Goal: Navigation & Orientation: Understand site structure

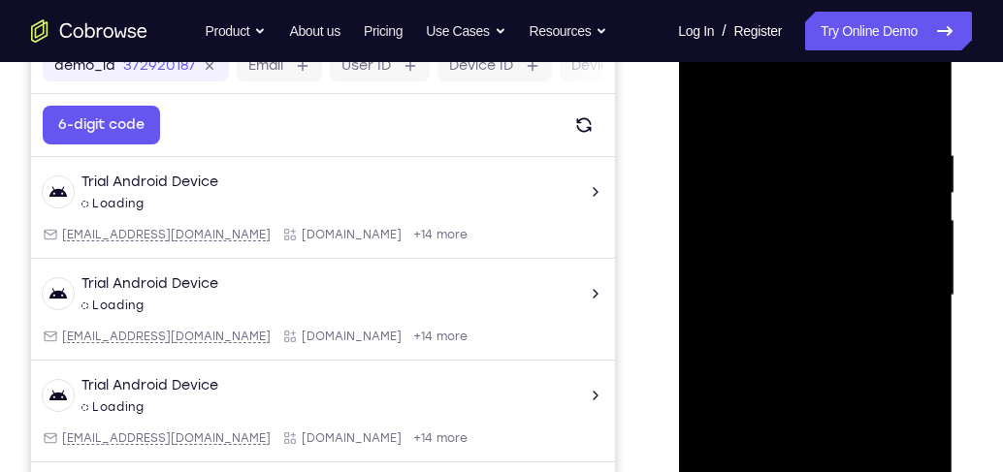
scroll to position [311, 0]
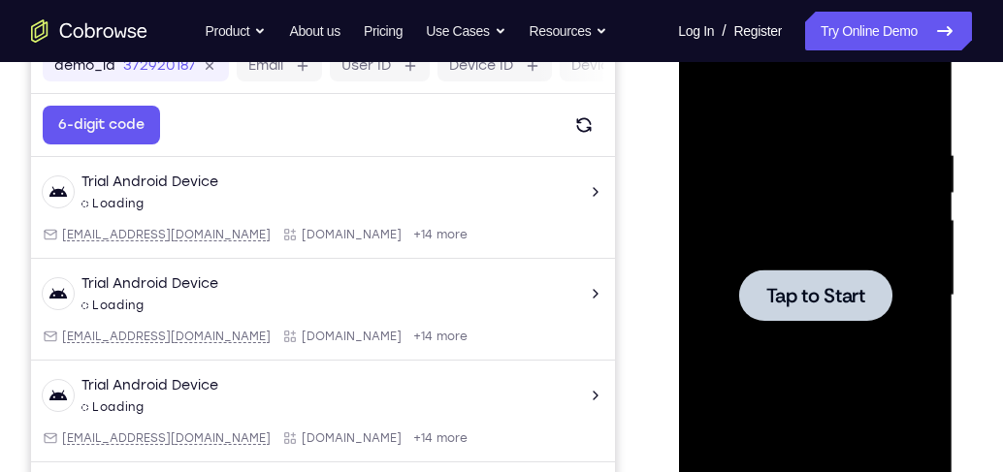
click at [771, 262] on div at bounding box center [814, 295] width 244 height 543
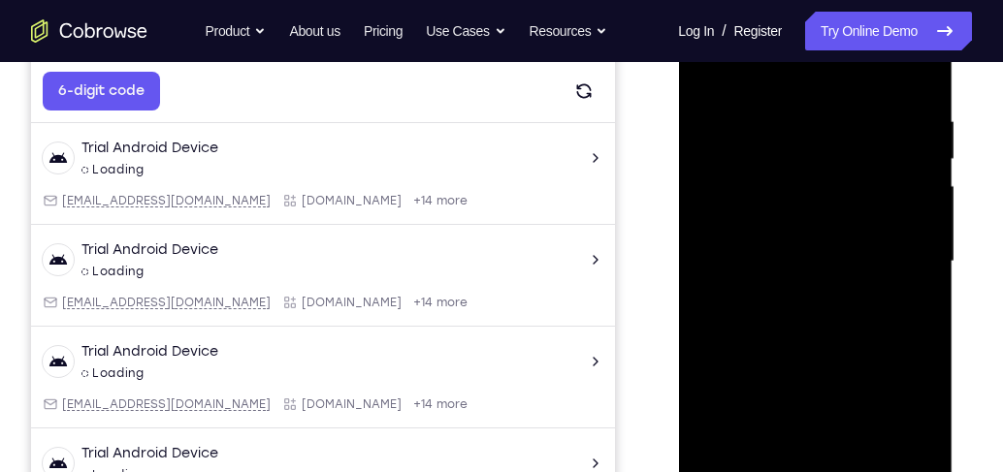
scroll to position [459, 0]
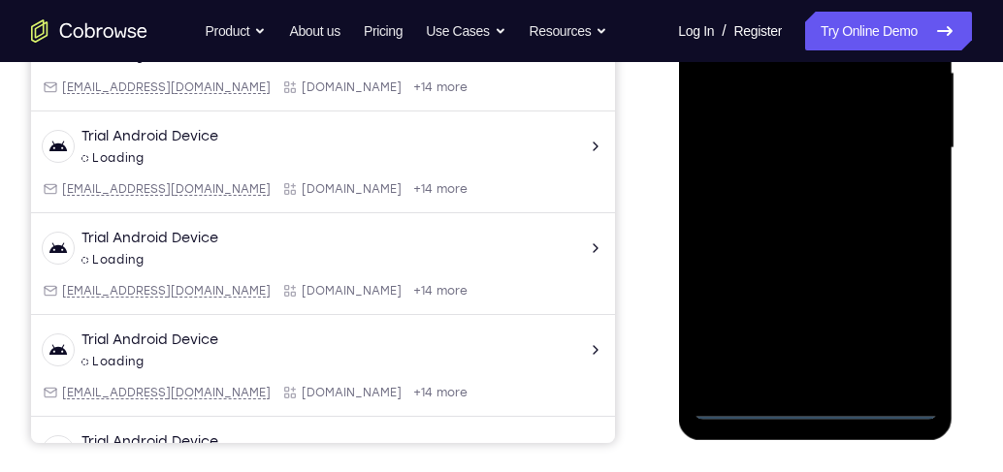
click at [814, 405] on div at bounding box center [814, 148] width 244 height 543
click at [898, 328] on div at bounding box center [814, 148] width 244 height 543
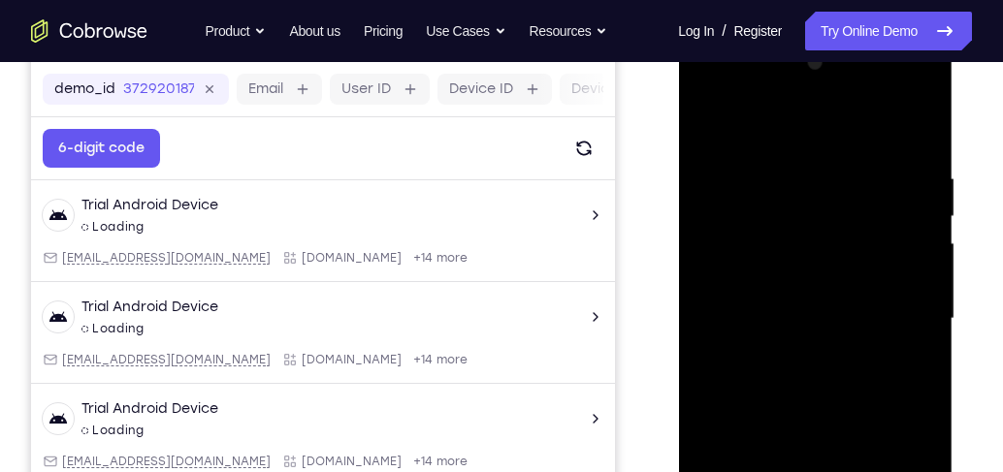
scroll to position [348, 0]
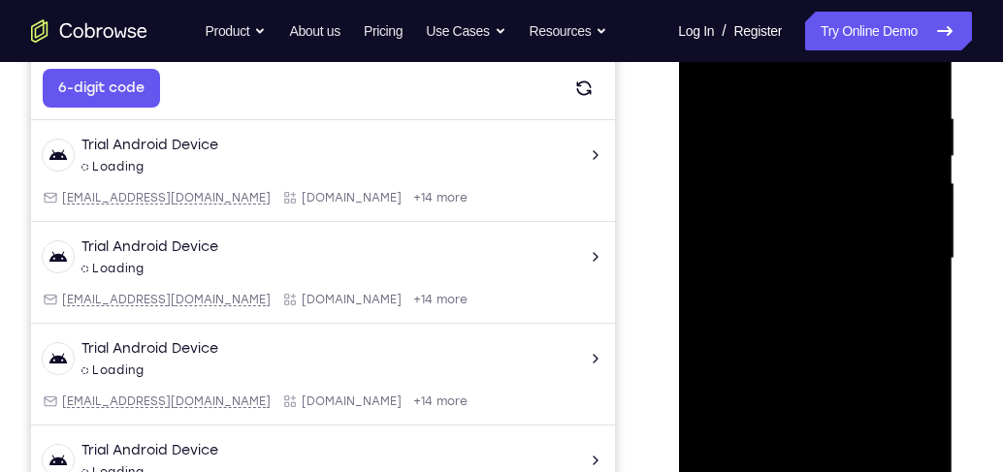
click at [900, 427] on div at bounding box center [814, 258] width 244 height 543
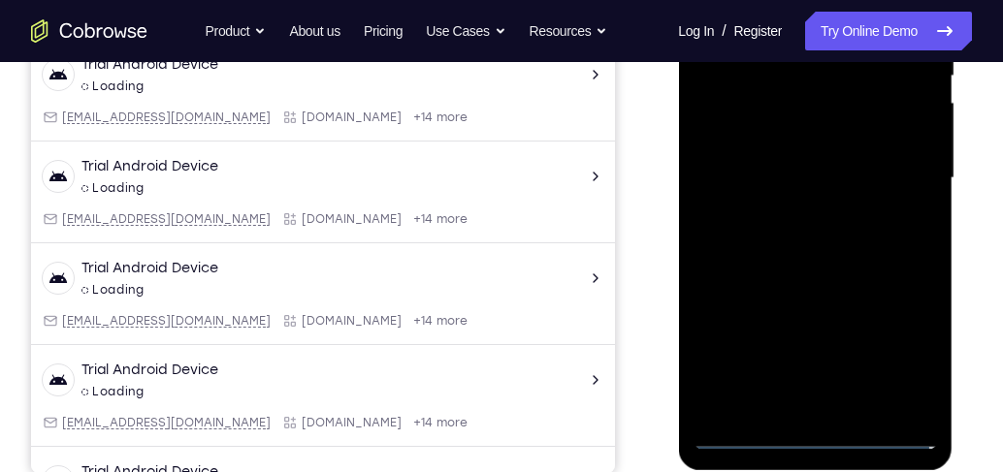
scroll to position [459, 0]
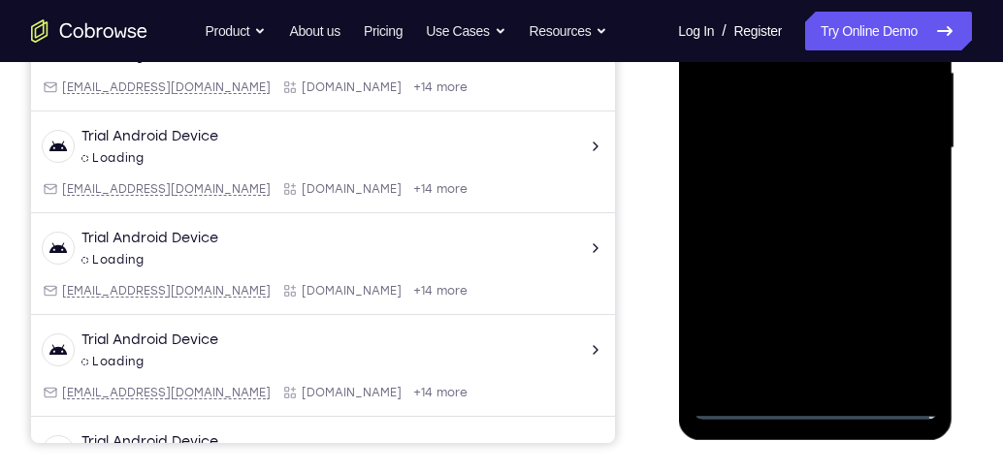
click at [898, 321] on div at bounding box center [814, 148] width 244 height 543
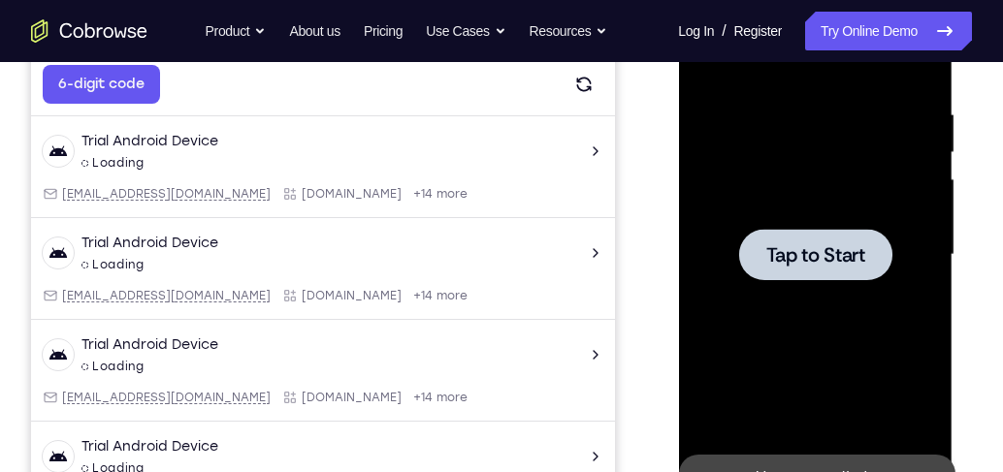
scroll to position [320, 0]
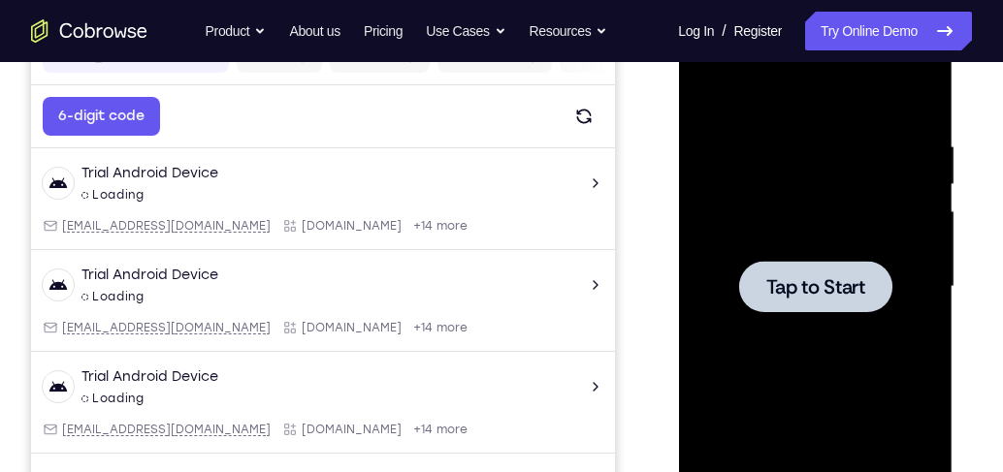
click at [754, 203] on div at bounding box center [814, 287] width 244 height 543
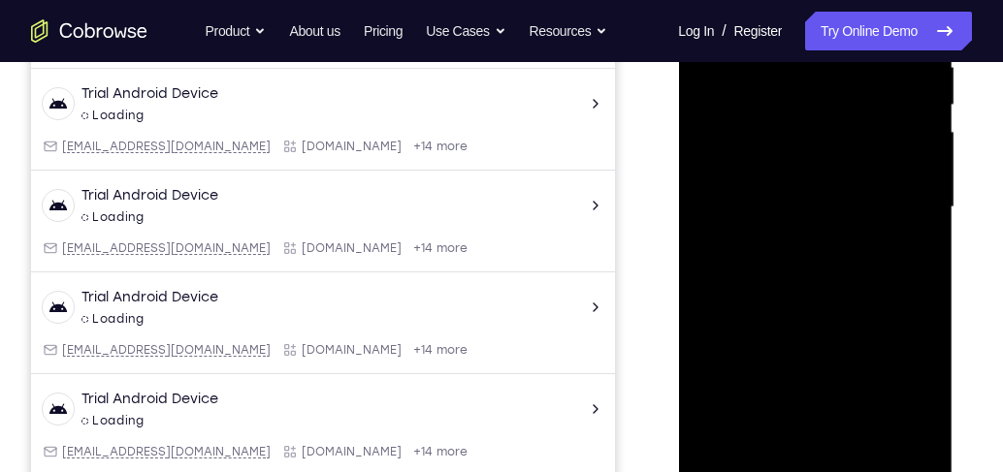
scroll to position [541, 0]
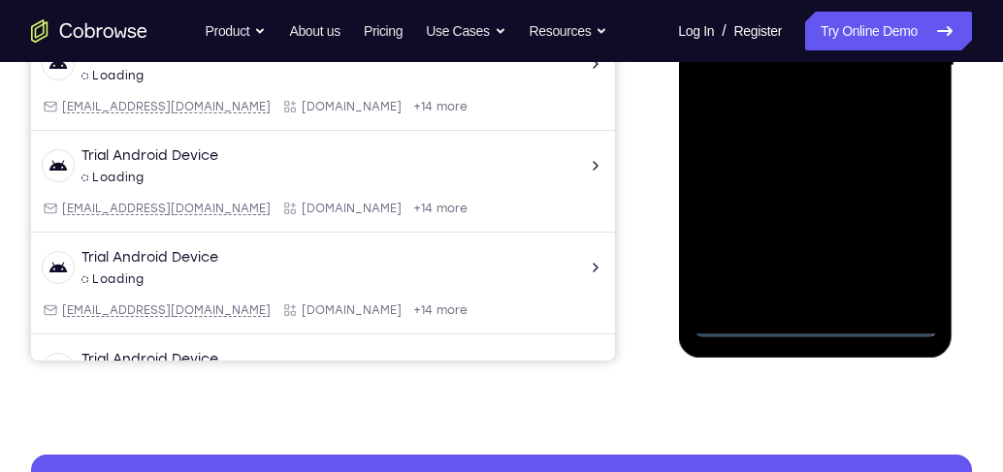
click at [815, 321] on div at bounding box center [814, 65] width 244 height 543
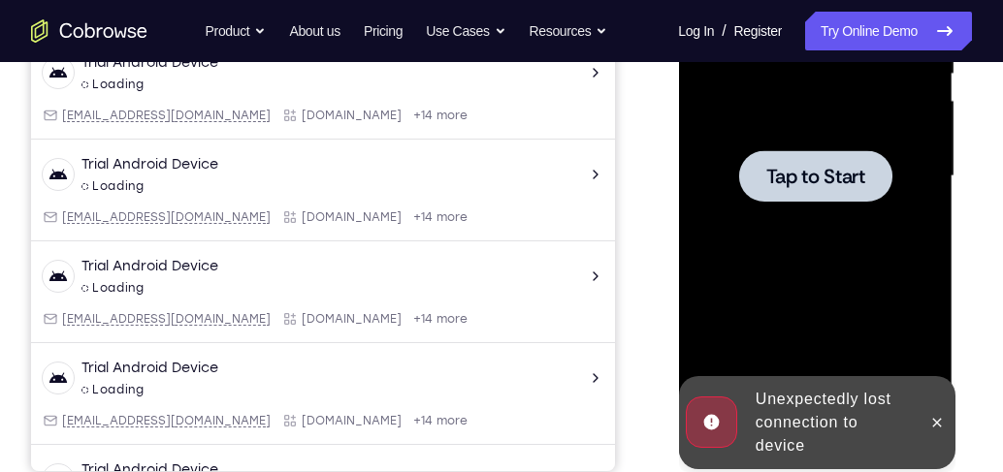
click at [778, 218] on div at bounding box center [814, 176] width 244 height 543
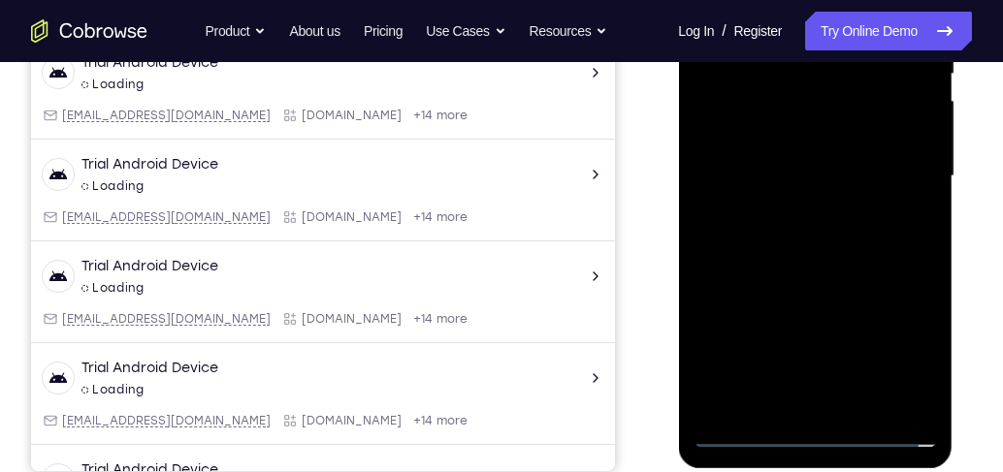
click at [824, 432] on div at bounding box center [814, 176] width 244 height 543
click at [905, 357] on div at bounding box center [814, 176] width 244 height 543
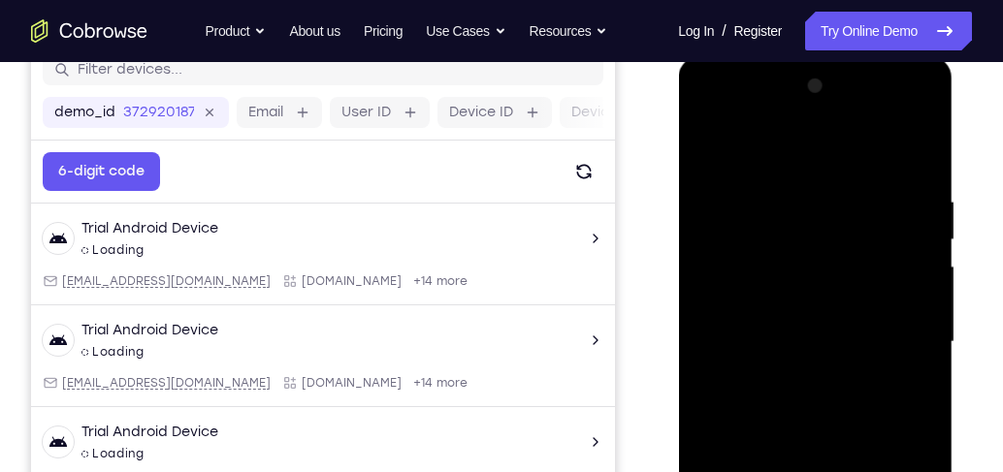
click at [804, 155] on div at bounding box center [814, 342] width 244 height 543
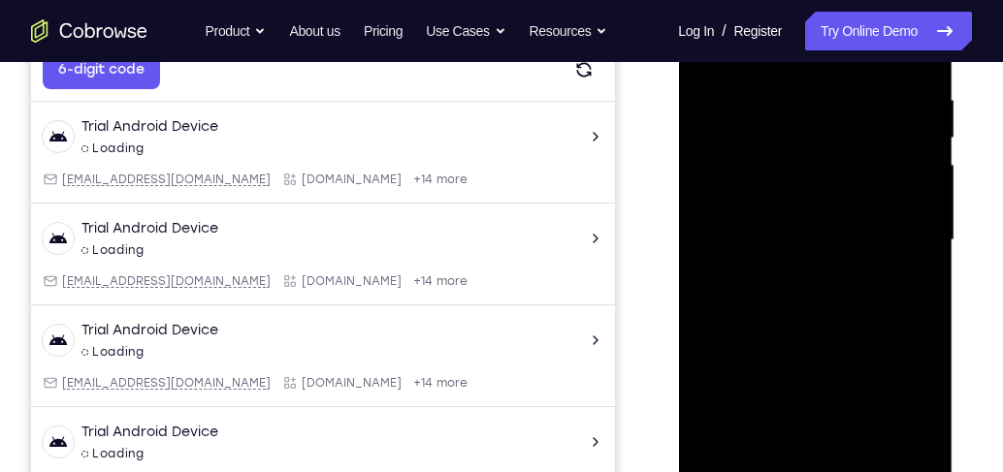
scroll to position [486, 0]
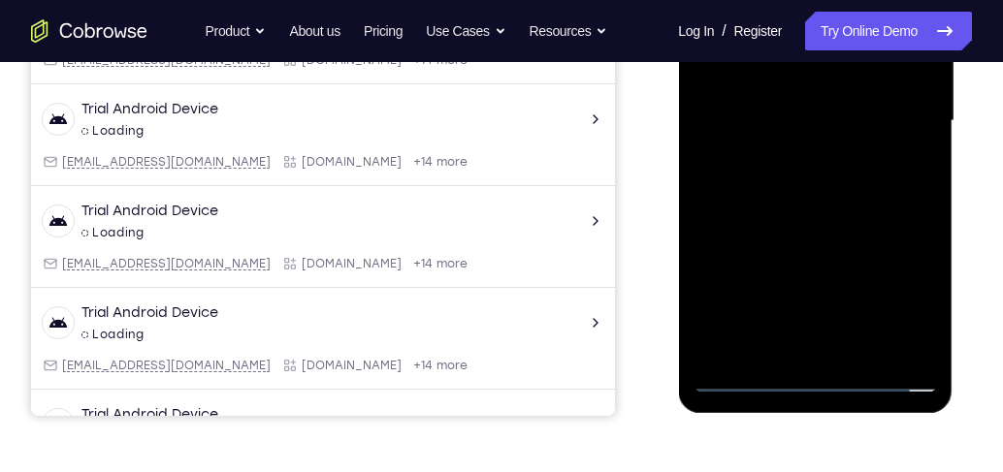
click at [899, 104] on div at bounding box center [814, 121] width 244 height 543
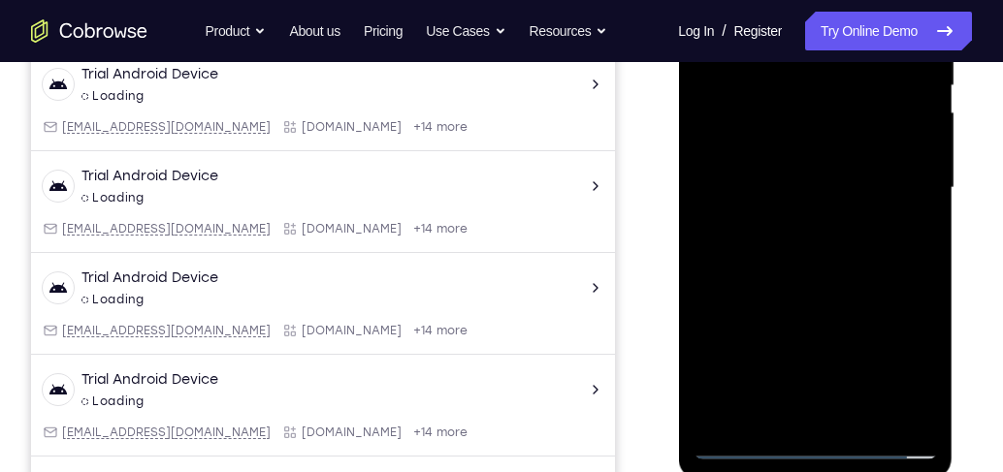
scroll to position [320, 0]
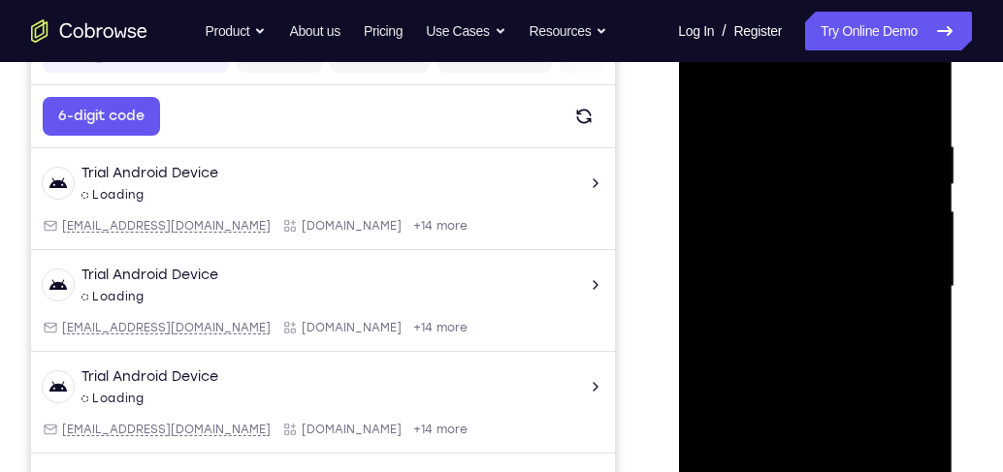
click at [787, 323] on div at bounding box center [814, 287] width 244 height 543
click at [820, 275] on div at bounding box center [814, 287] width 244 height 543
click at [801, 287] on div at bounding box center [814, 287] width 244 height 543
click at [835, 344] on div at bounding box center [814, 287] width 244 height 543
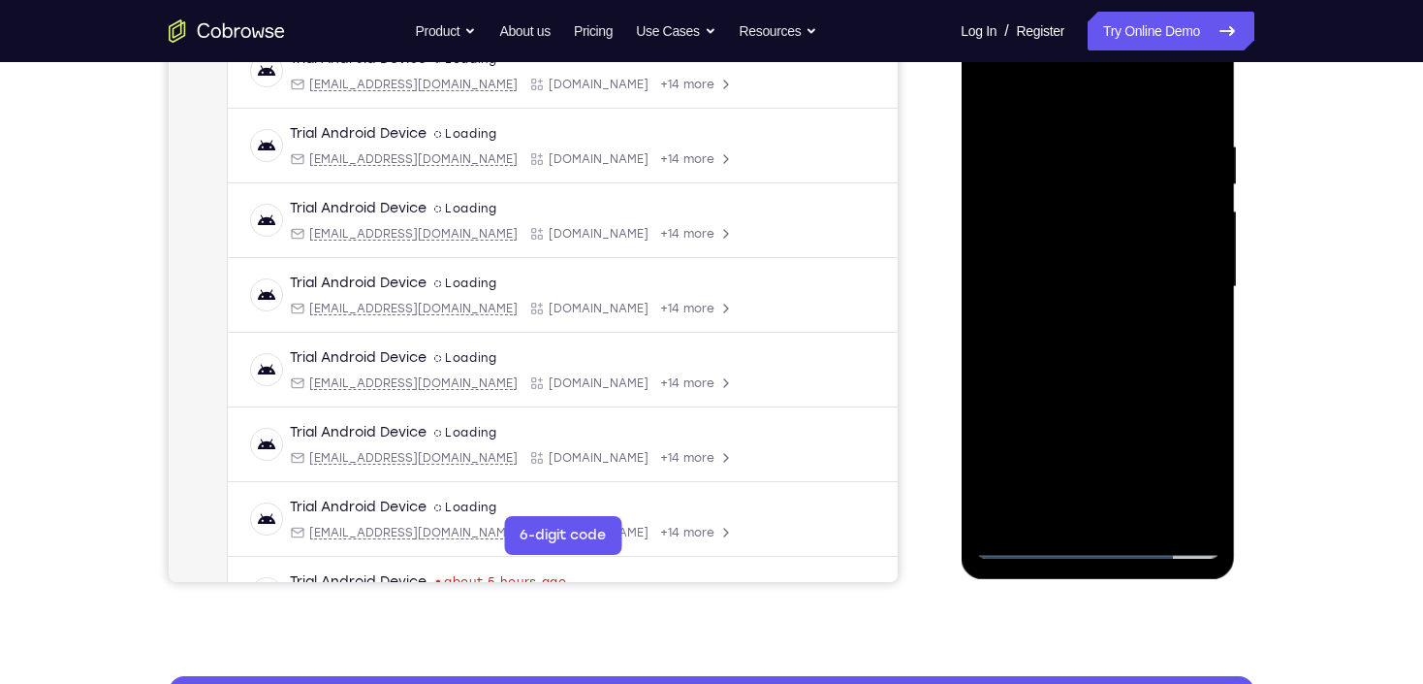
click at [1002, 344] on div at bounding box center [1097, 287] width 244 height 543
click at [1002, 341] on div at bounding box center [1097, 287] width 244 height 543
click at [1002, 368] on div at bounding box center [1097, 287] width 244 height 543
click at [1002, 471] on div at bounding box center [1097, 287] width 244 height 543
click at [1002, 391] on div at bounding box center [1097, 287] width 244 height 543
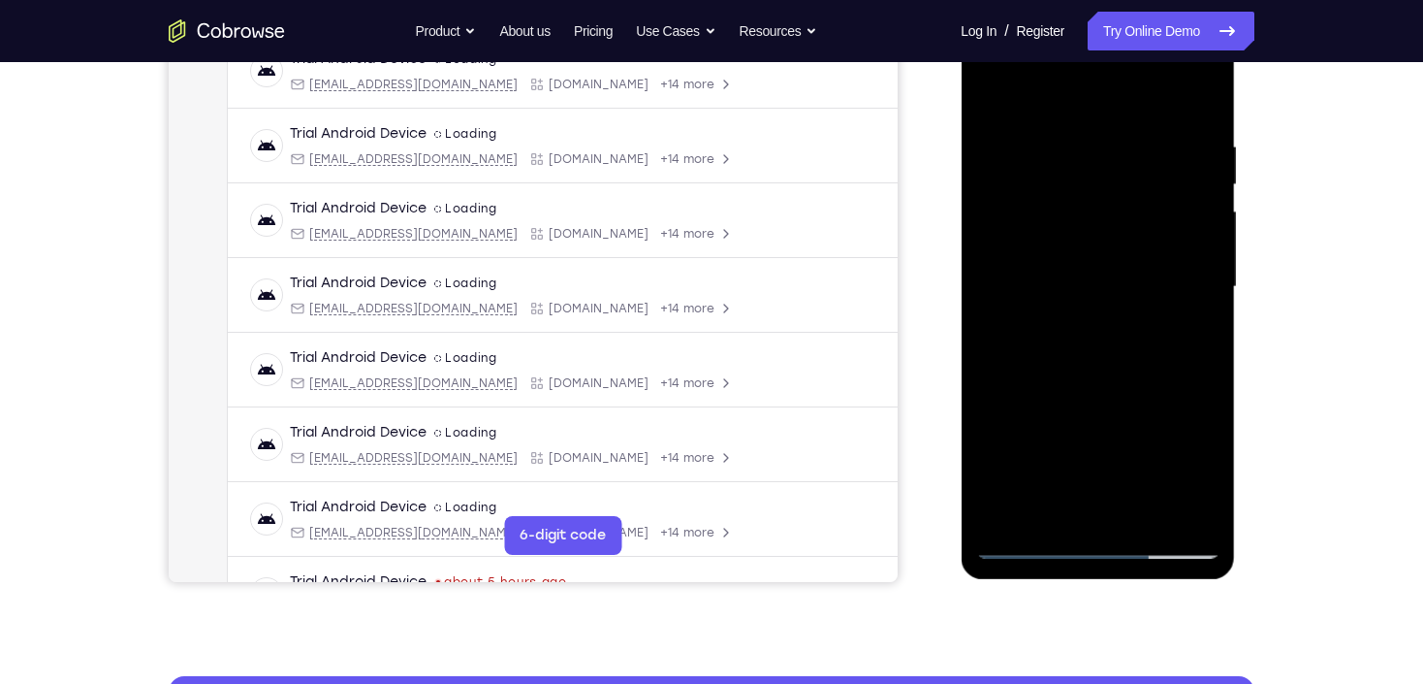
click at [1002, 388] on div at bounding box center [1097, 287] width 244 height 543
